Goal: Task Accomplishment & Management: Manage account settings

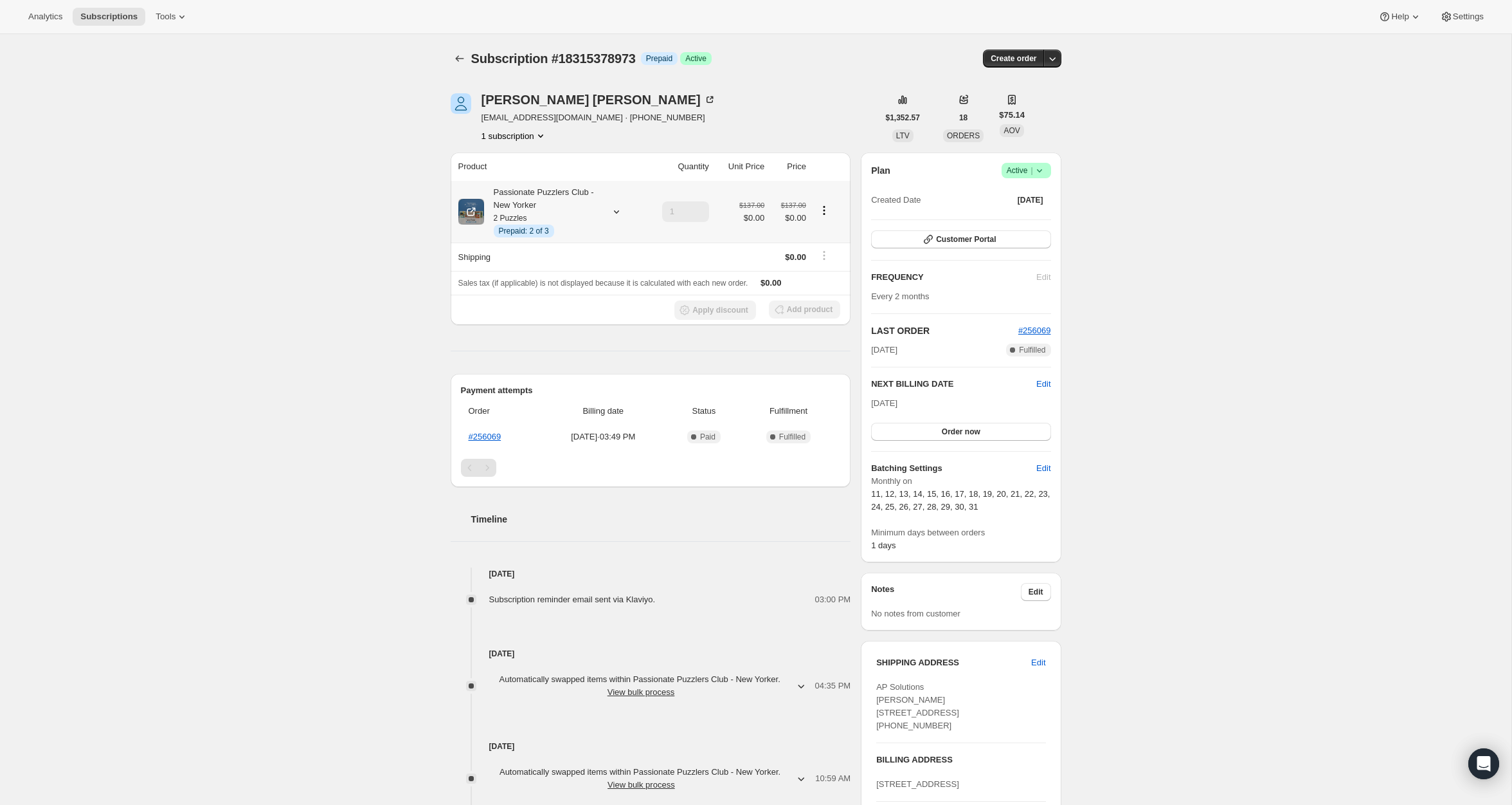
click at [528, 233] on span "Prepaid: 2 of 3" at bounding box center [524, 230] width 50 height 10
click at [229, 238] on div "Subscription #18315378973. This page is ready Subscription #18315378973 Info Pr…" at bounding box center [756, 480] width 1512 height 893
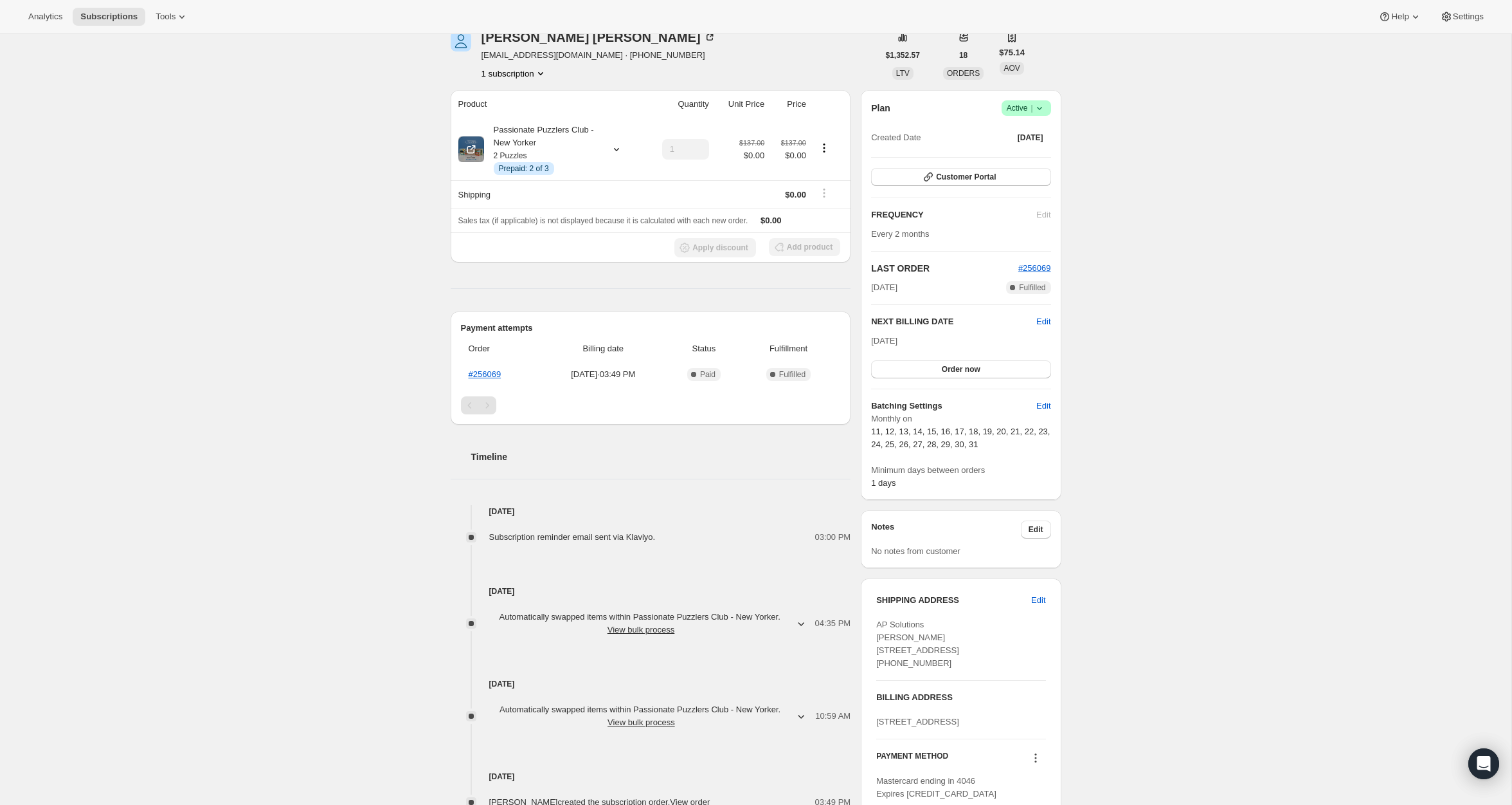
scroll to position [72, 0]
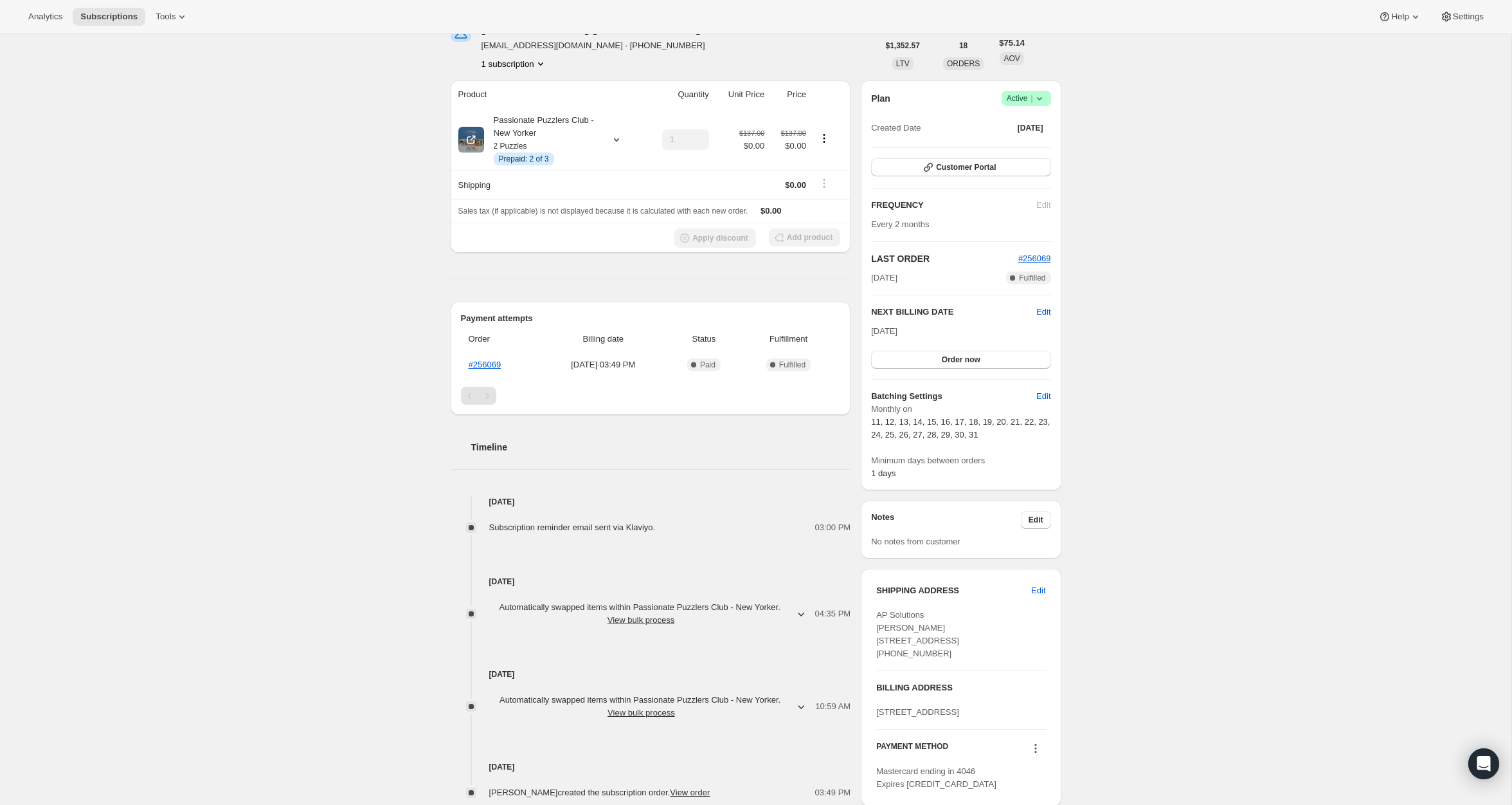
click at [877, 329] on span "[DATE]" at bounding box center [884, 331] width 27 height 9
drag, startPoint x: 877, startPoint y: 329, endPoint x: 916, endPoint y: 329, distance: 39.0
click at [898, 329] on span "[DATE]" at bounding box center [884, 331] width 27 height 9
copy span "[DATE]"
click at [544, 127] on div "Passionate Puzzlers Club - New Yorker 2 Puzzles Info Prepaid: 2 of 3" at bounding box center [542, 139] width 116 height 51
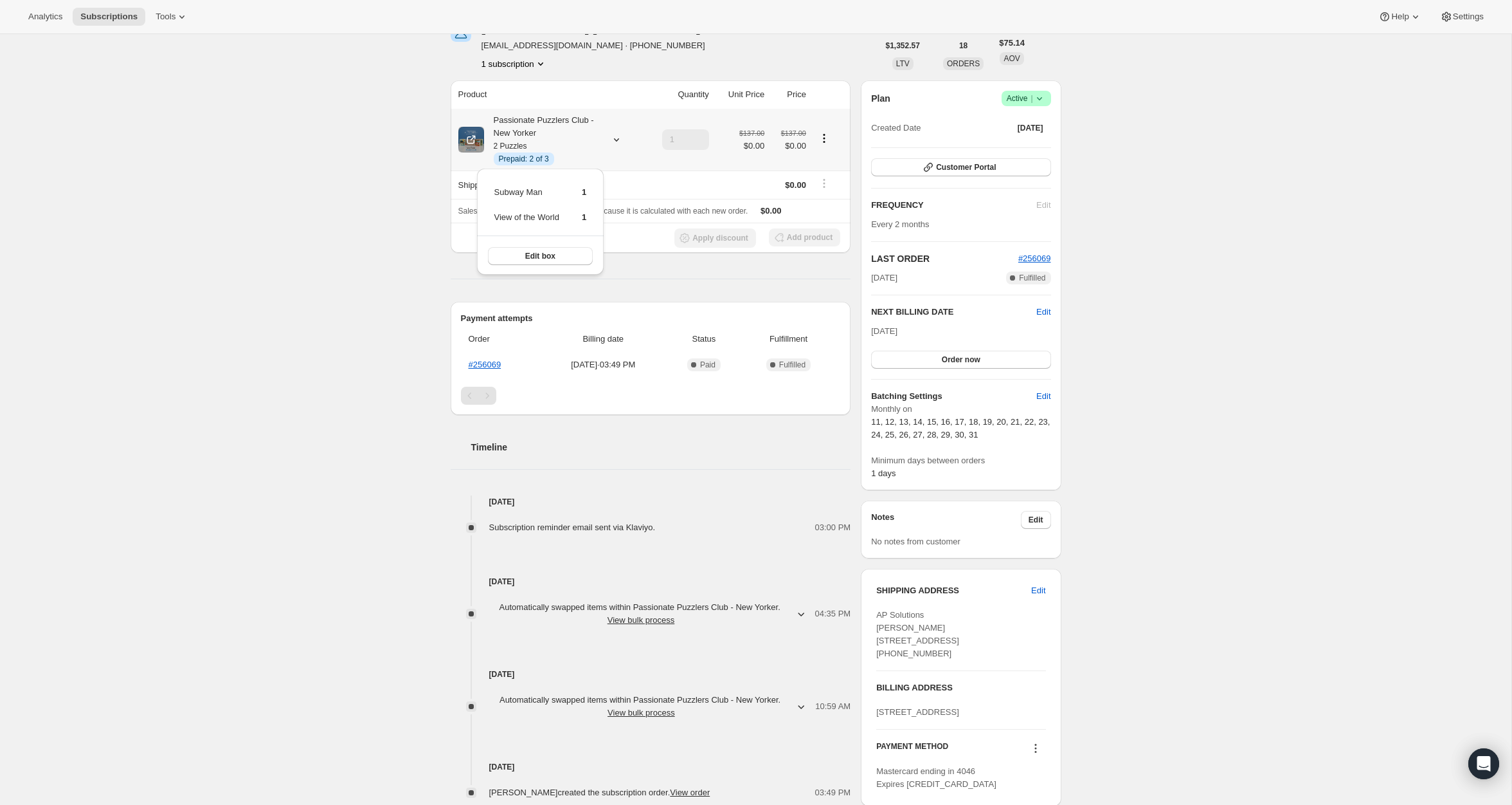
drag, startPoint x: 486, startPoint y: 189, endPoint x: 599, endPoint y: 219, distance: 116.9
click at [599, 219] on div "Subway Man [DEMOGRAPHIC_DATA] View of the World 1 Edit box" at bounding box center [541, 222] width 127 height 107
click at [351, 224] on div "Subscription #18315378973. This page is ready Subscription #18315378973 Info Pr…" at bounding box center [756, 408] width 1512 height 893
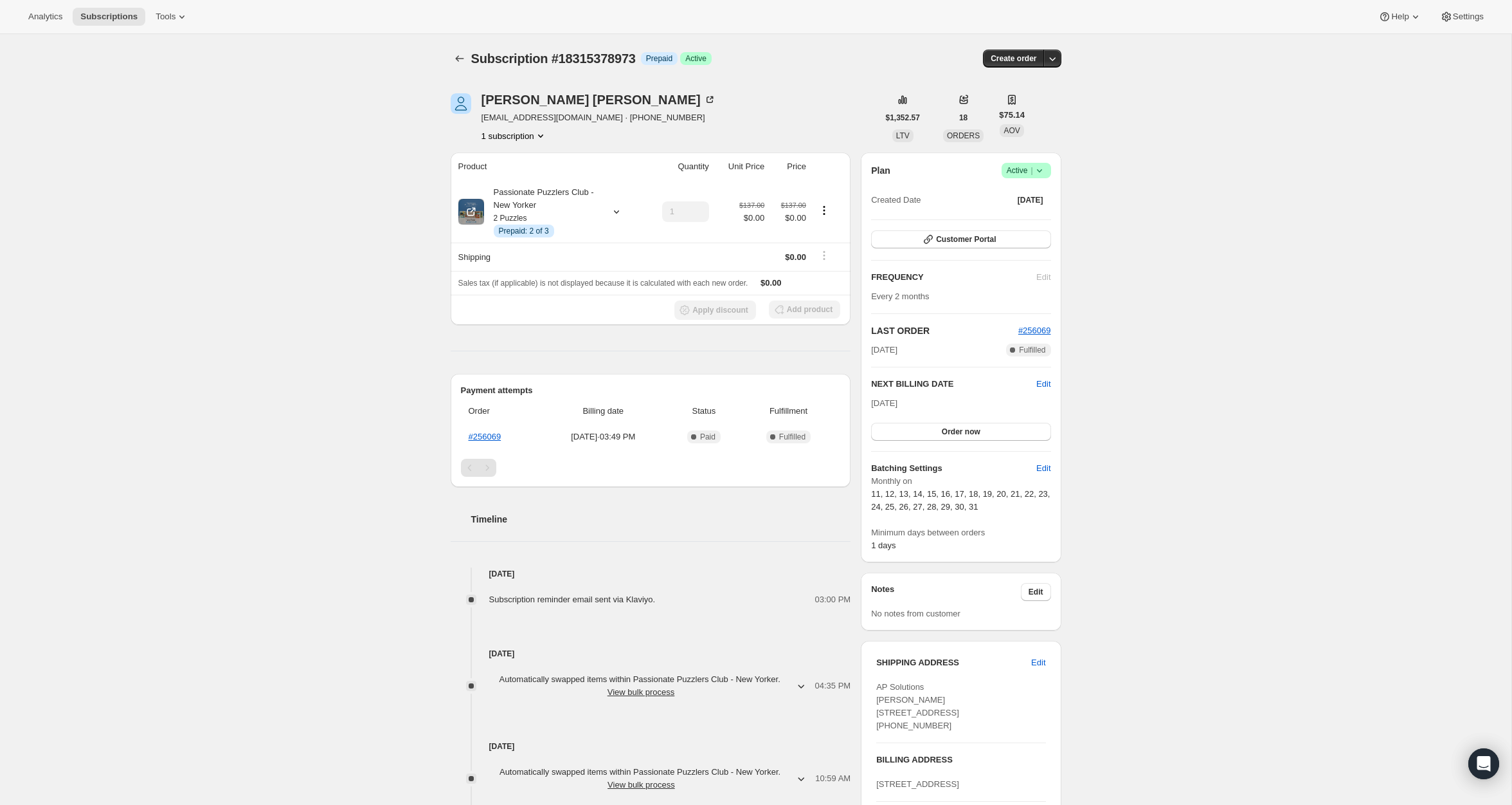
scroll to position [171, 0]
